Goal: Complete application form

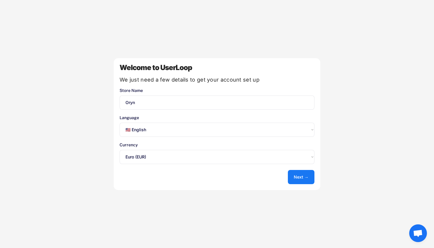
select select ""en""
select select ""1348695171700984260__LOOKUP__1635527639173x833446490375085600""
select select ""fr""
click at [310, 179] on button "Next →" at bounding box center [301, 177] width 27 height 14
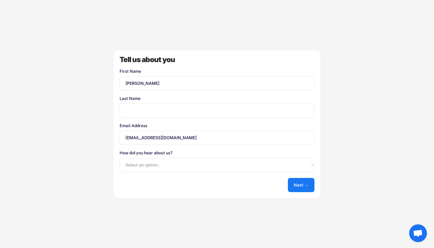
type input "[PERSON_NAME]"
type input "Kerouredan"
select select ""shopify_app_store""
click at [299, 187] on button "Next →" at bounding box center [301, 185] width 27 height 14
